Goal: Information Seeking & Learning: Learn about a topic

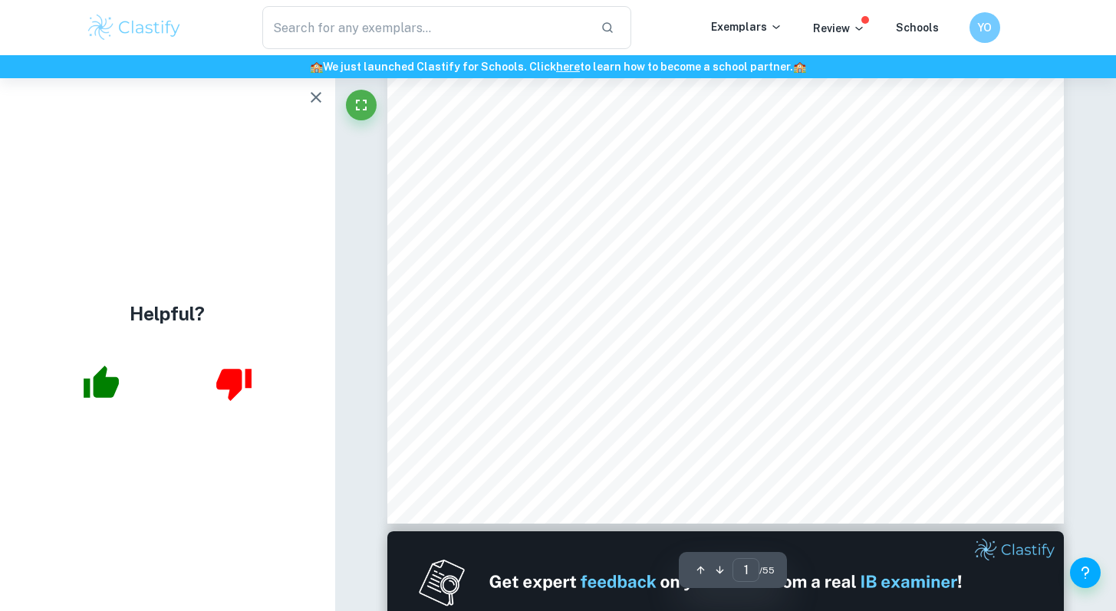
type input "2"
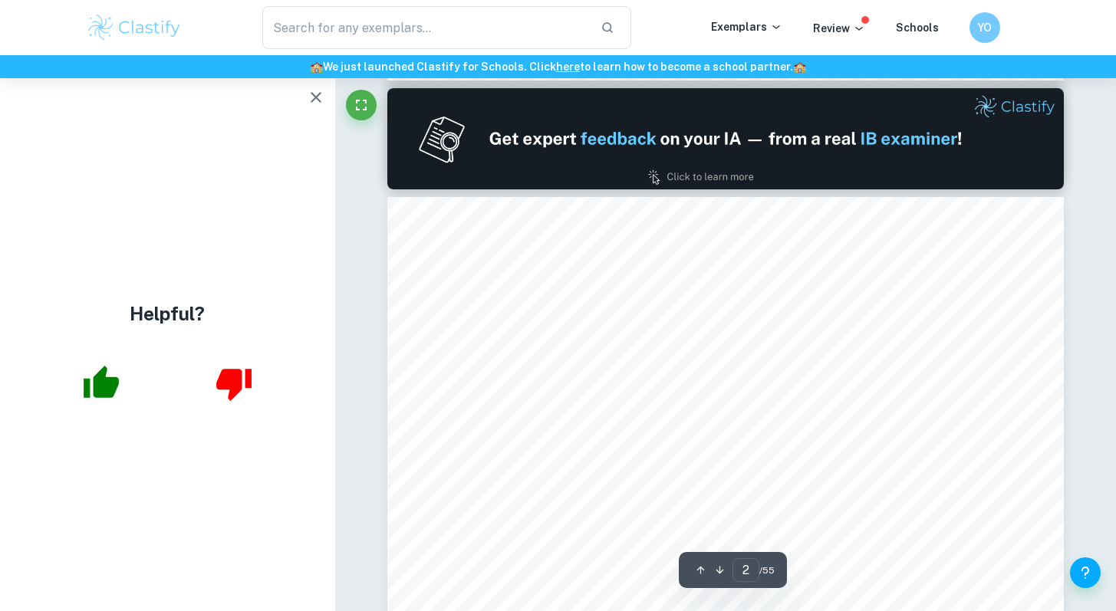
scroll to position [1109, 0]
